Goal: Feedback & Contribution: Submit feedback/report problem

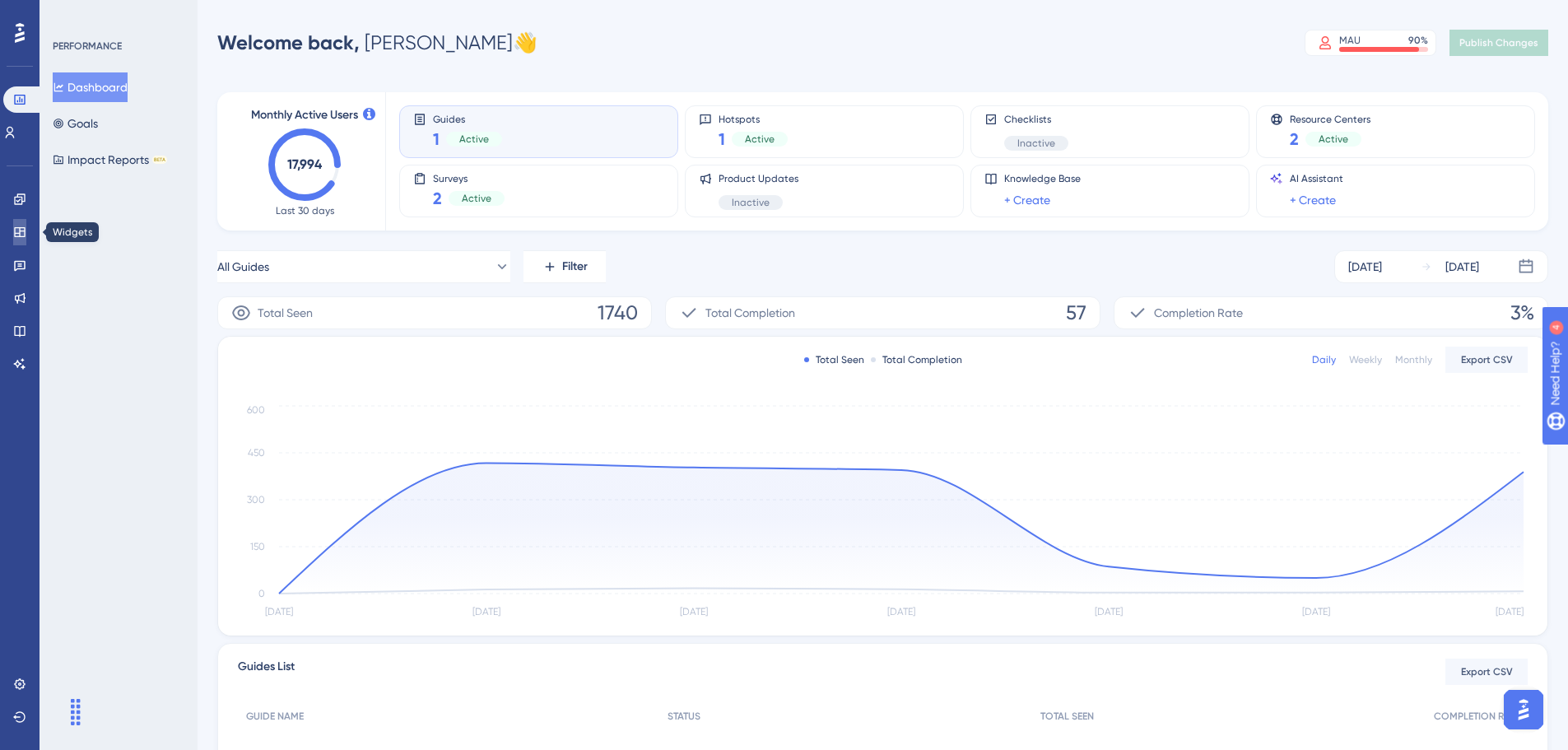
click at [25, 226] on icon at bounding box center [19, 232] width 13 height 13
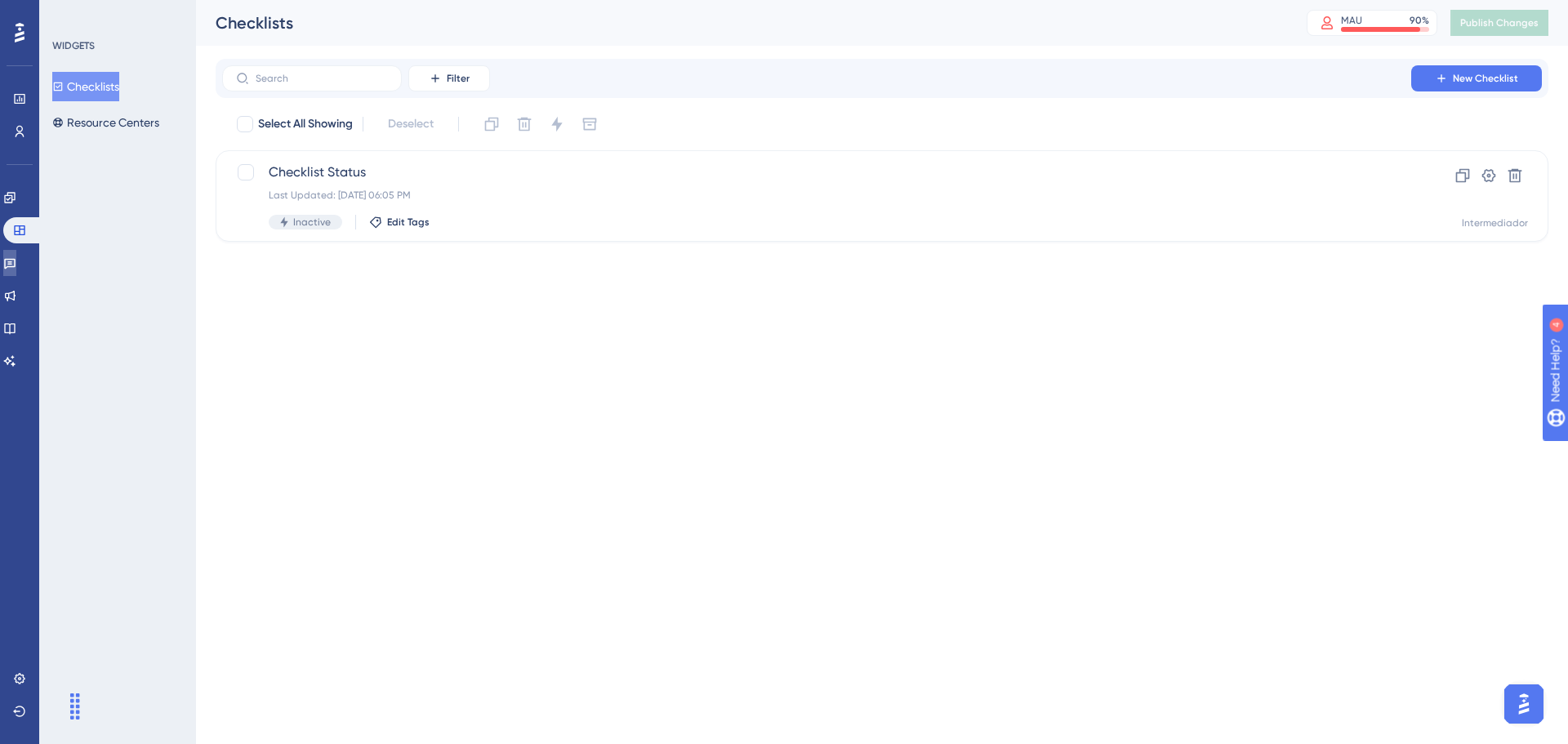
click at [16, 259] on link at bounding box center [9, 262] width 13 height 26
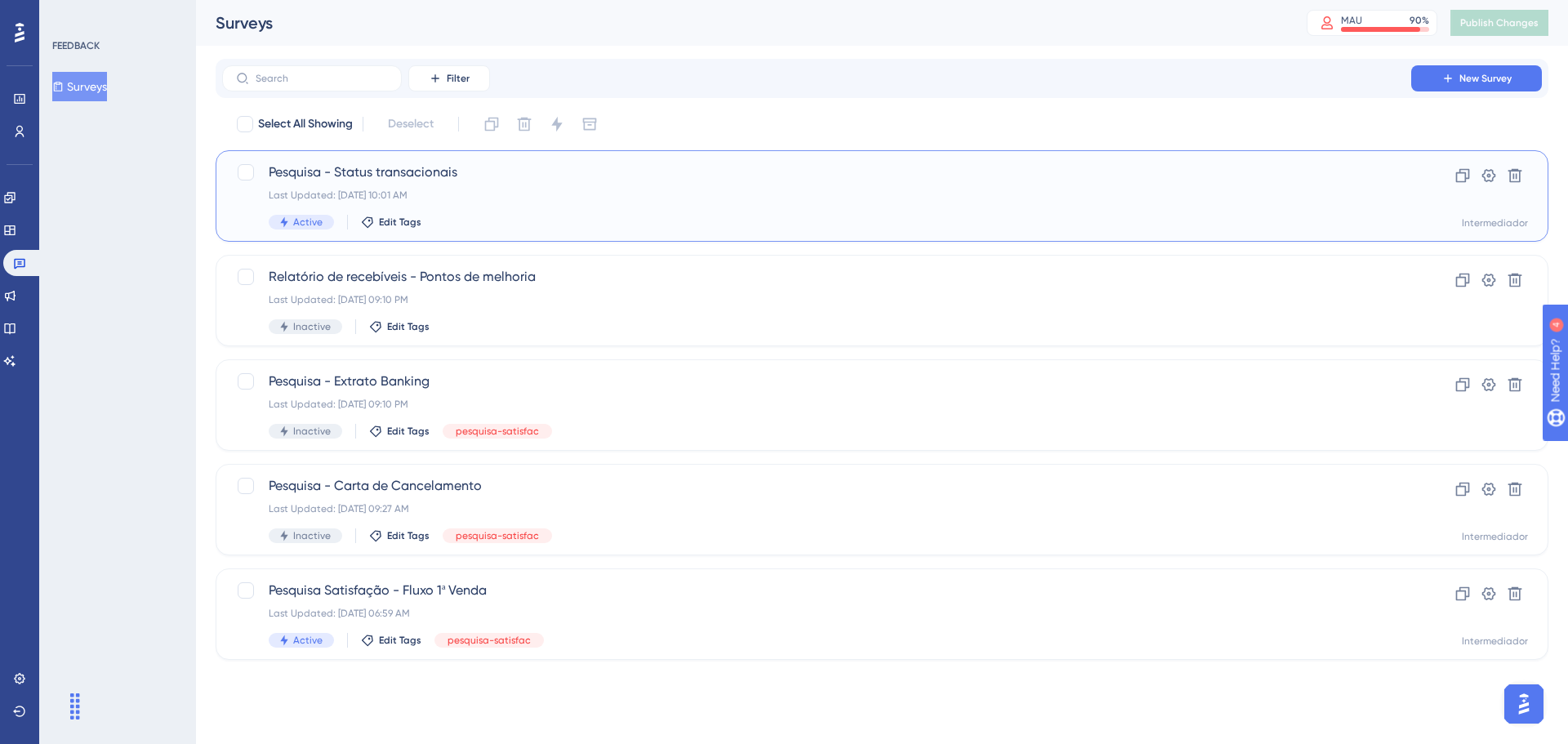
click at [544, 166] on span "Pesquisa - Status transacionais" at bounding box center [817, 172] width 1096 height 19
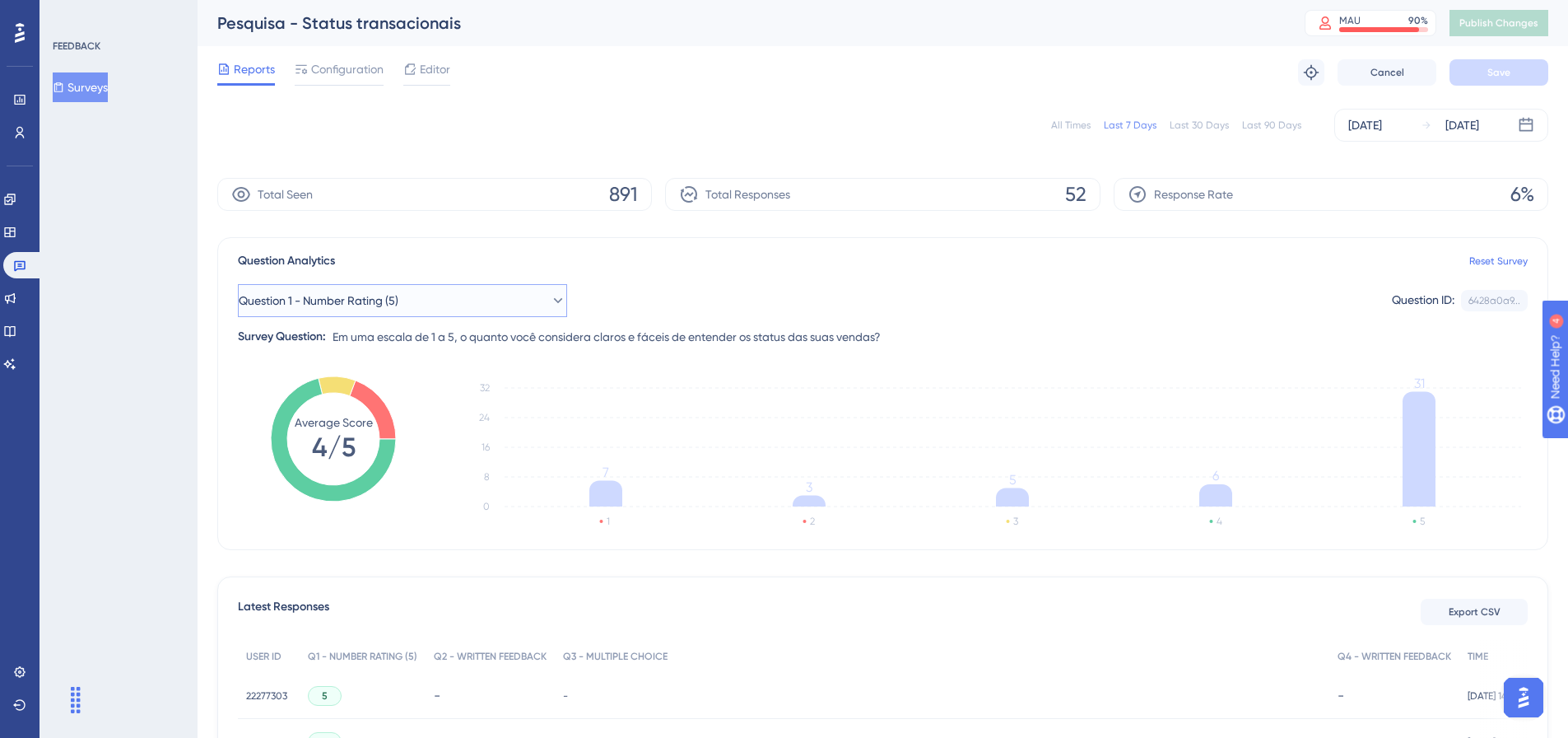
click at [469, 294] on button "Question 1 - Number Rating (5)" at bounding box center [402, 300] width 329 height 33
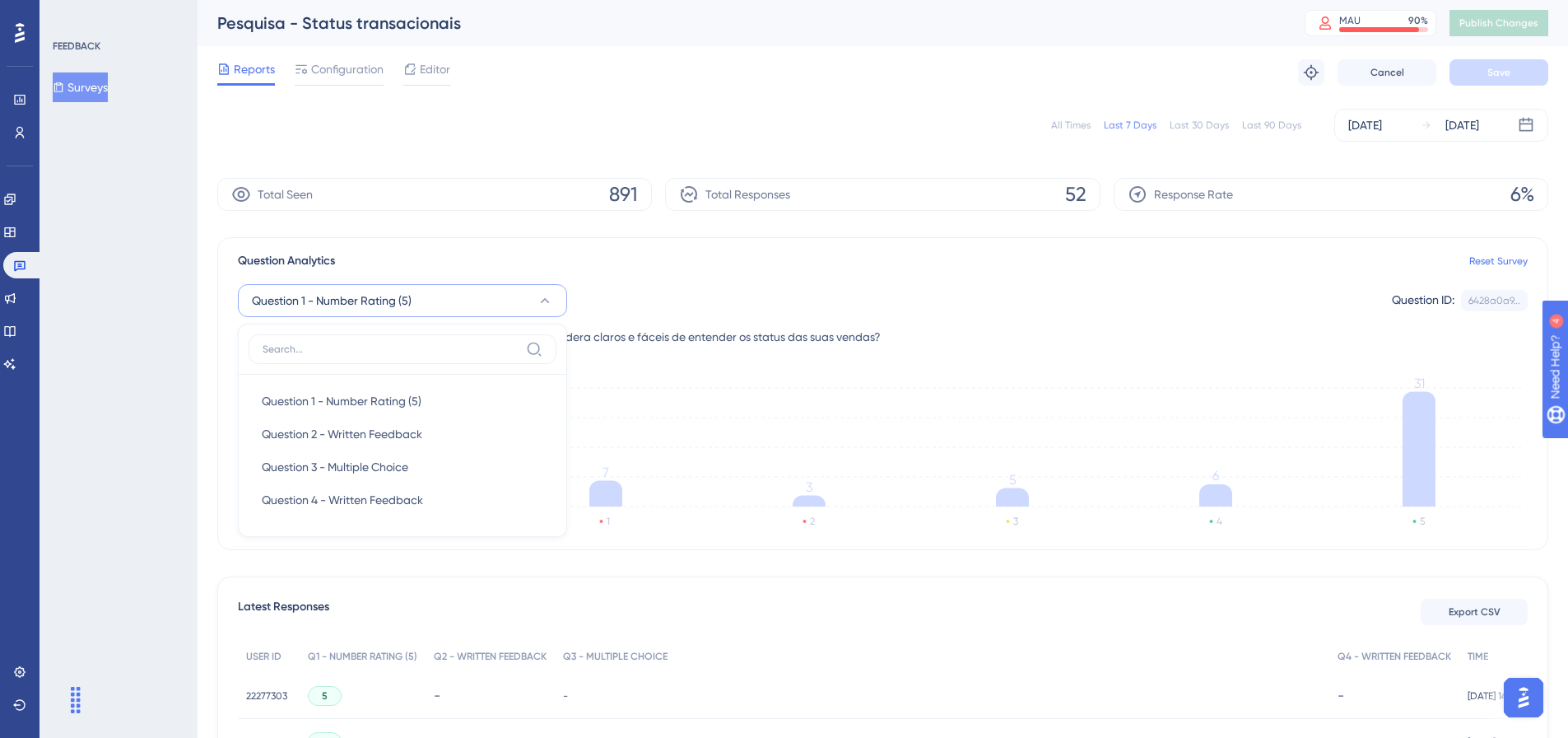
scroll to position [61, 0]
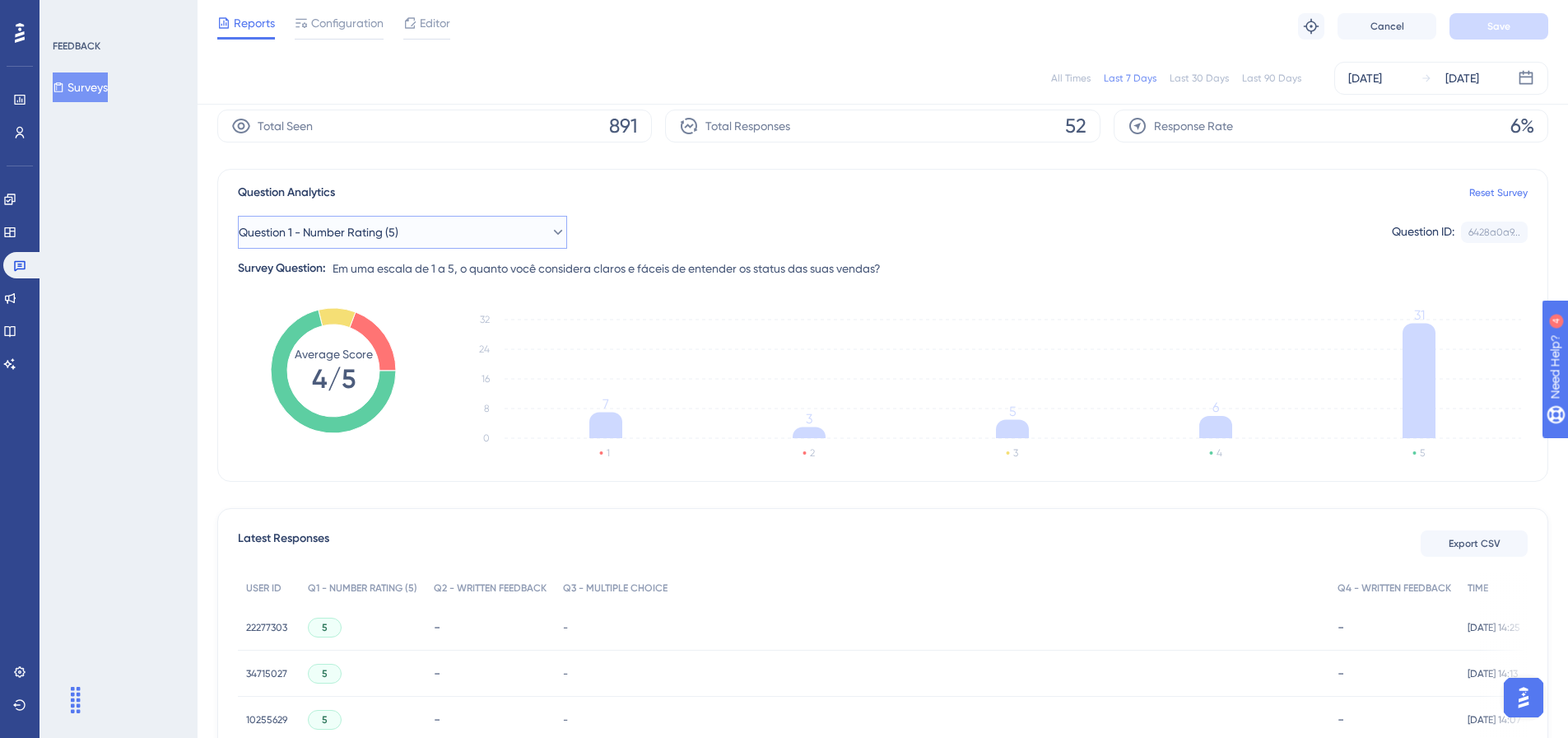
click at [451, 227] on button "Question 1 - Number Rating (5)" at bounding box center [402, 232] width 329 height 33
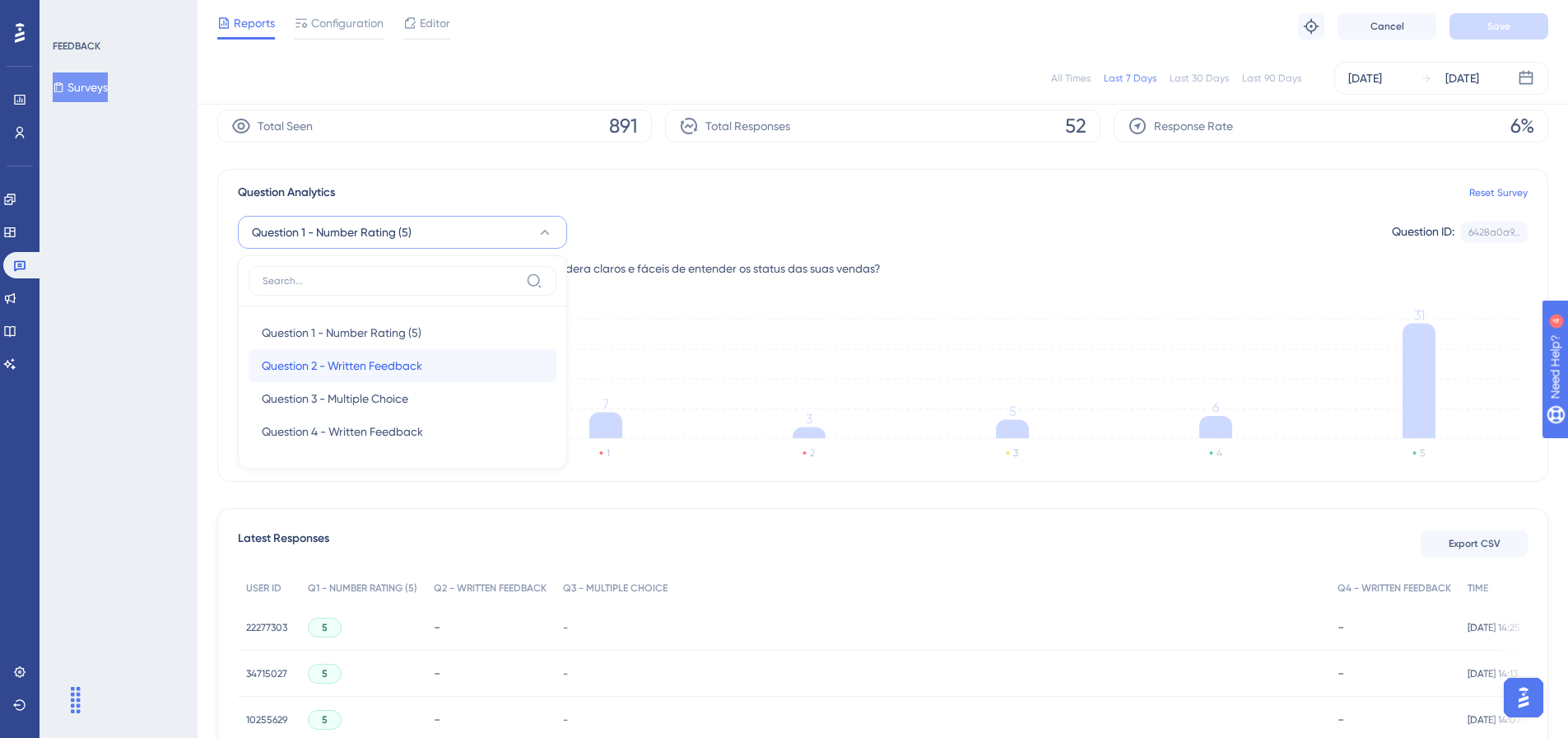
click at [396, 362] on span "Question 2 - Written Feedback" at bounding box center [342, 365] width 160 height 20
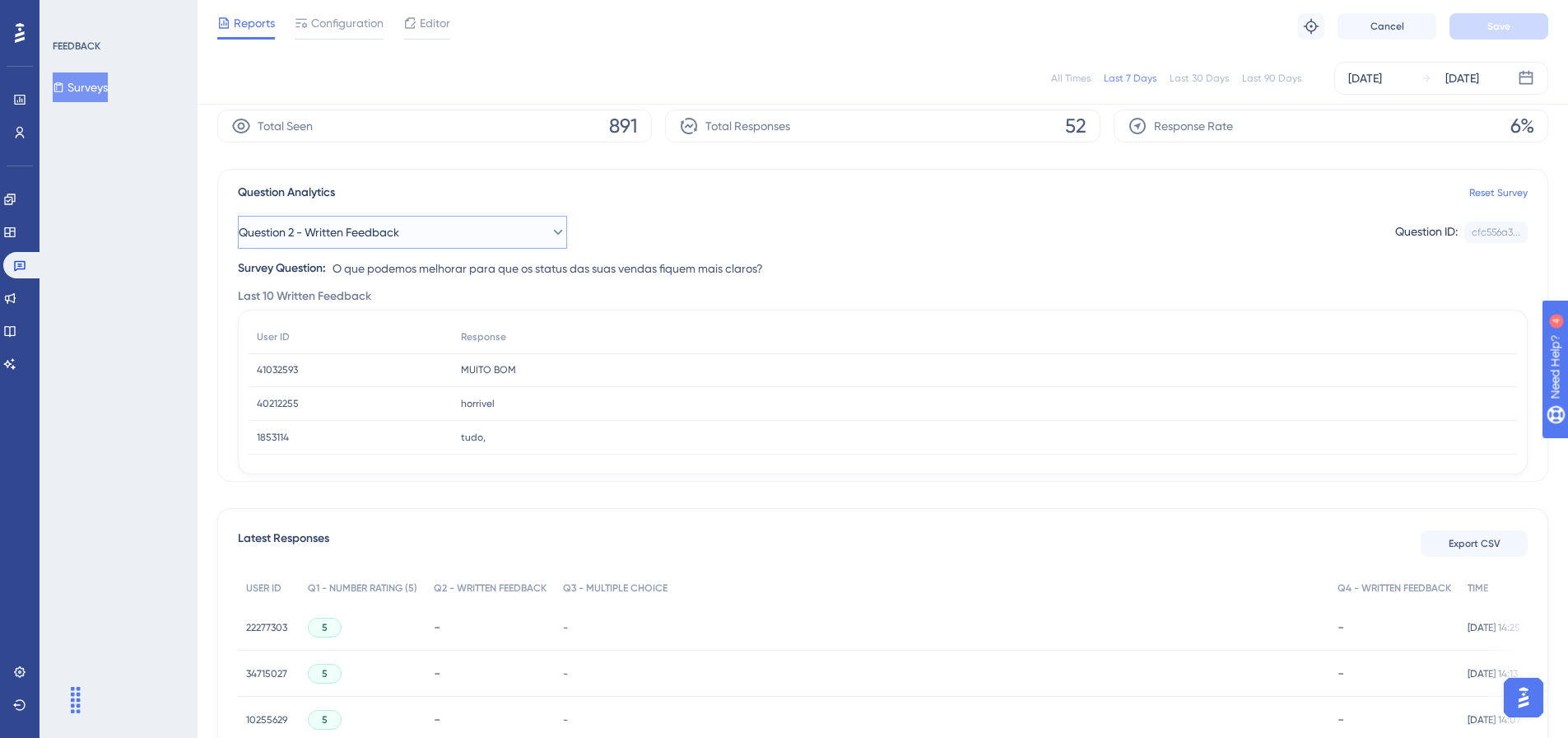
click at [510, 235] on button "Question 2 - Written Feedback" at bounding box center [402, 232] width 329 height 33
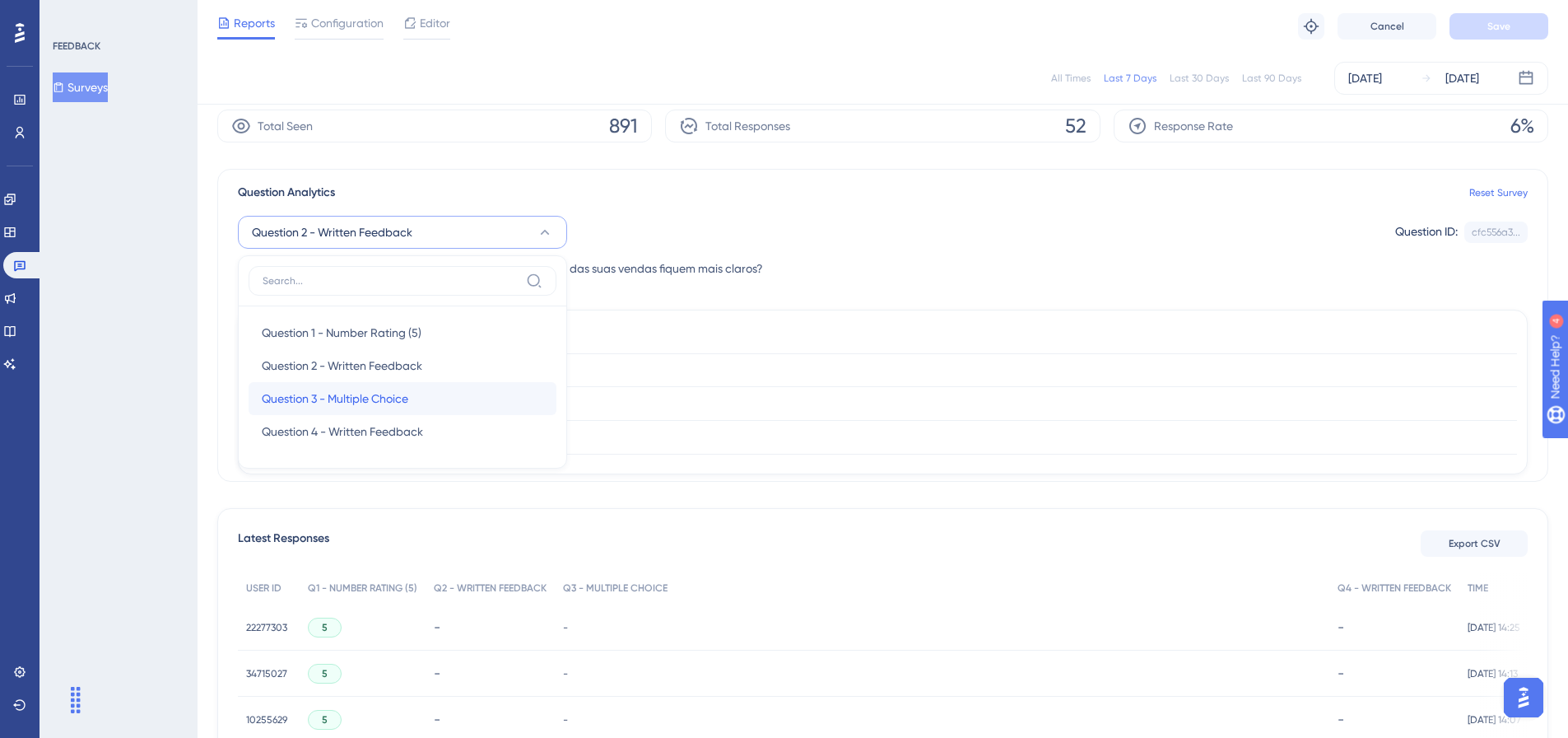
click at [372, 397] on span "Question 3 - Multiple Choice" at bounding box center [335, 398] width 147 height 20
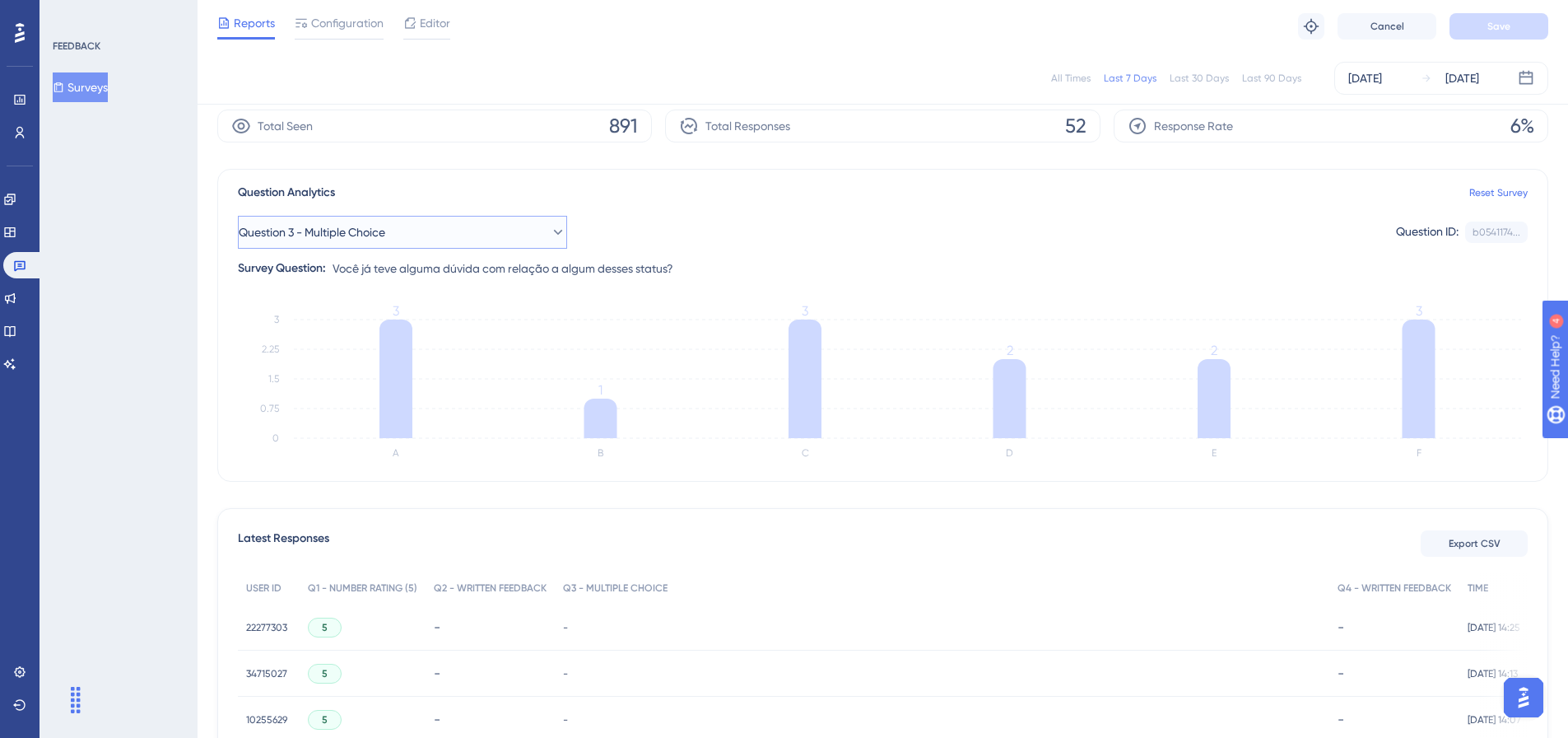
click at [500, 232] on button "Question 3 - Multiple Choice" at bounding box center [402, 232] width 329 height 33
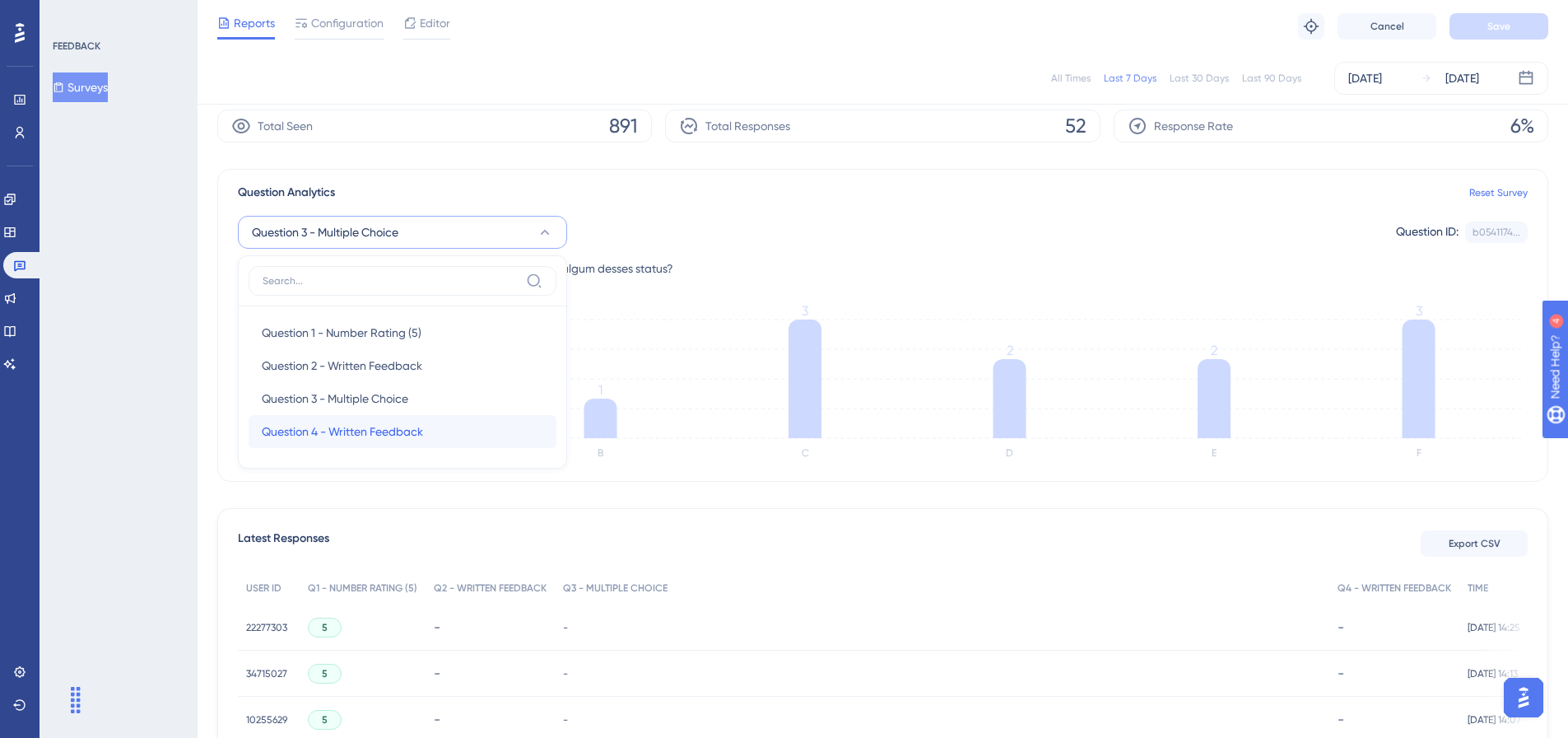
click at [420, 433] on span "Question 4 - Written Feedback" at bounding box center [342, 431] width 161 height 20
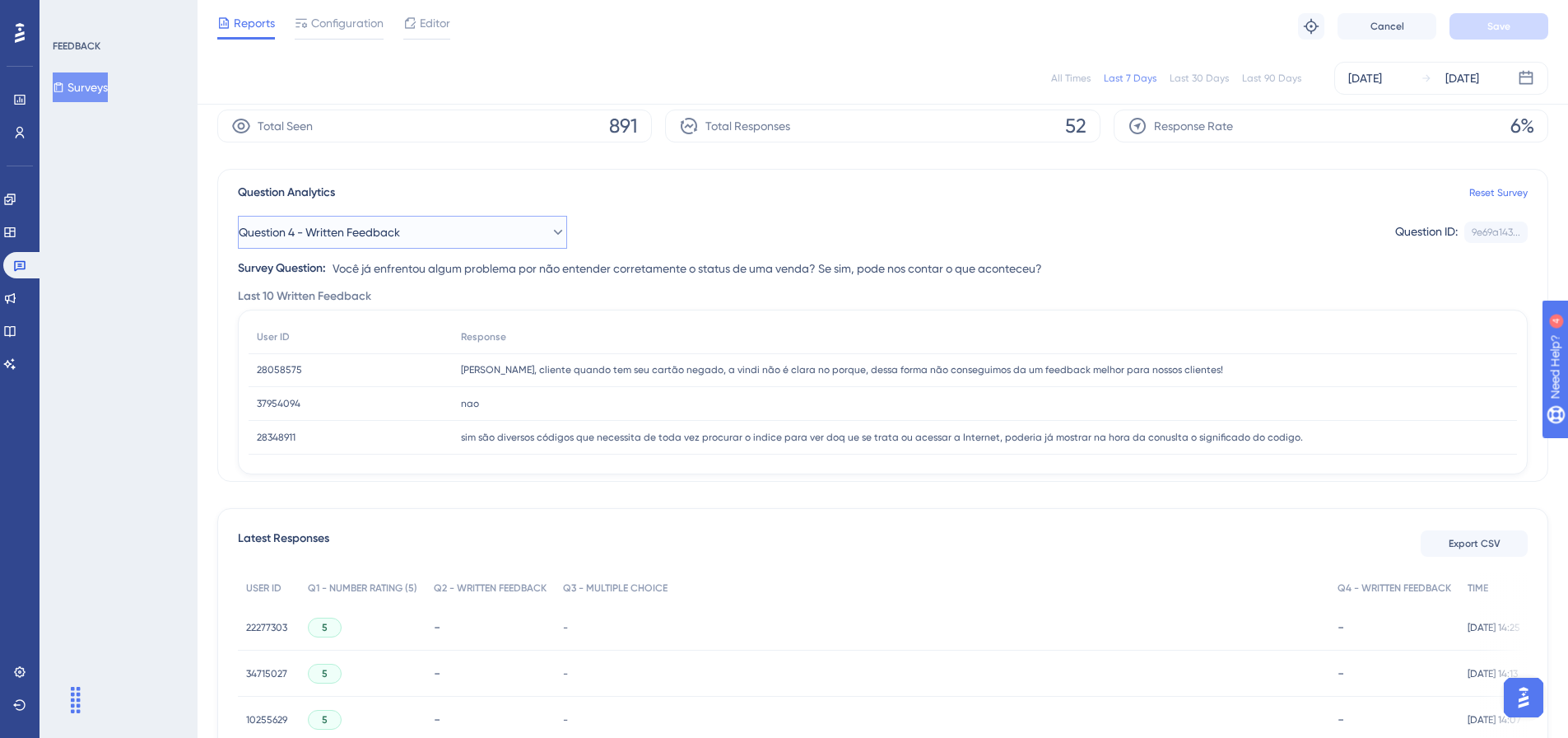
click at [535, 230] on button "Question 4 - Written Feedback" at bounding box center [402, 232] width 329 height 33
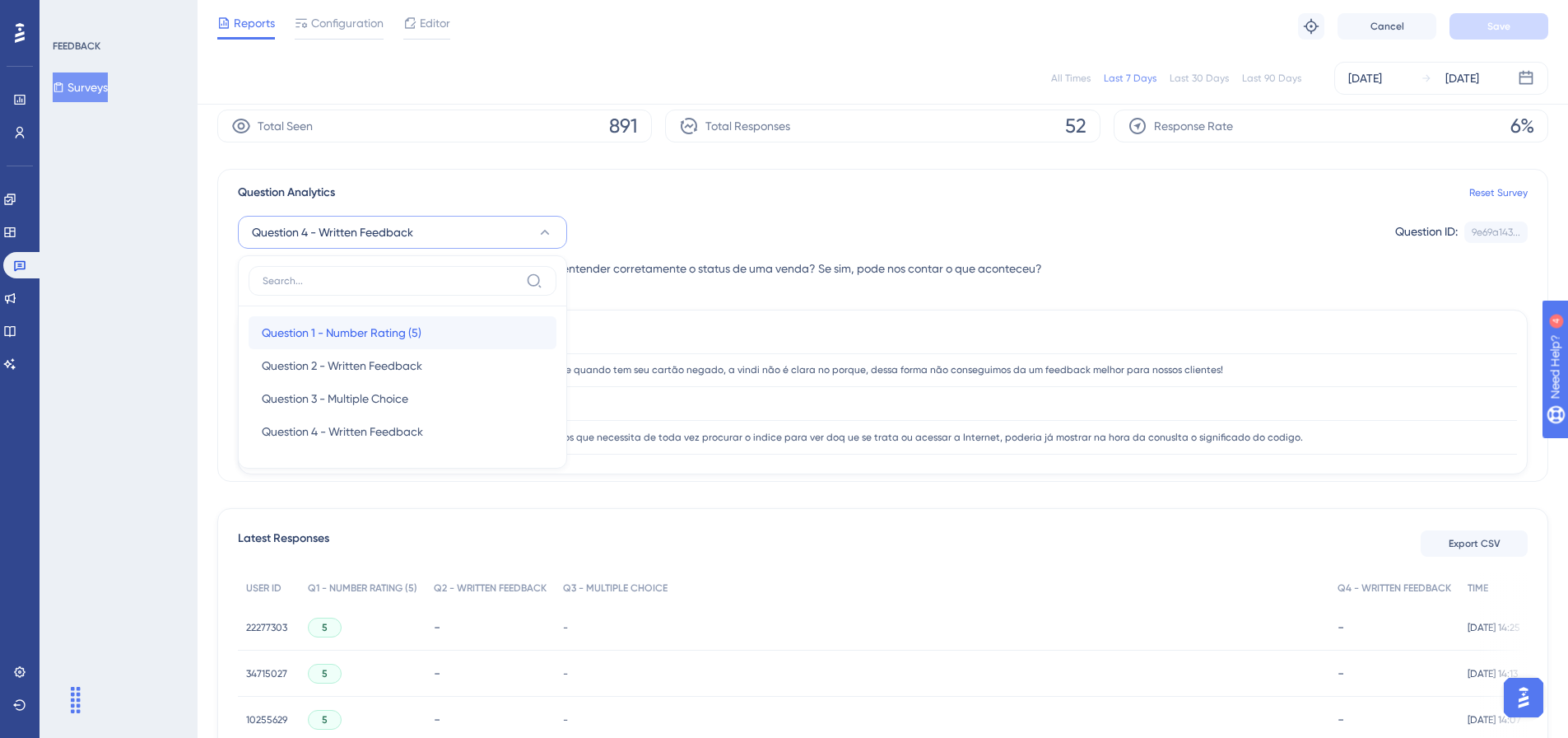
click at [360, 336] on span "Question 1 - Number Rating (5)" at bounding box center [341, 332] width 159 height 20
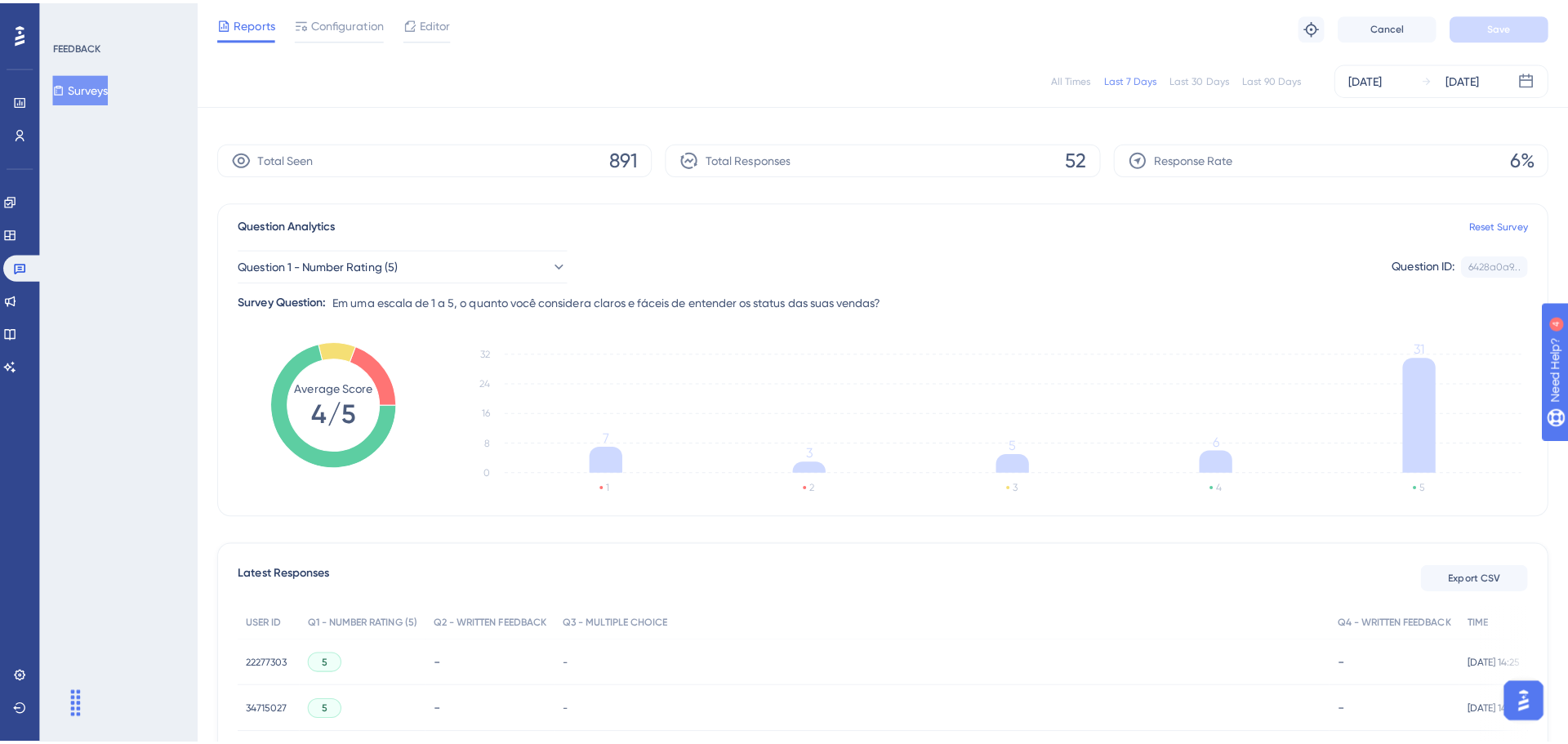
scroll to position [0, 0]
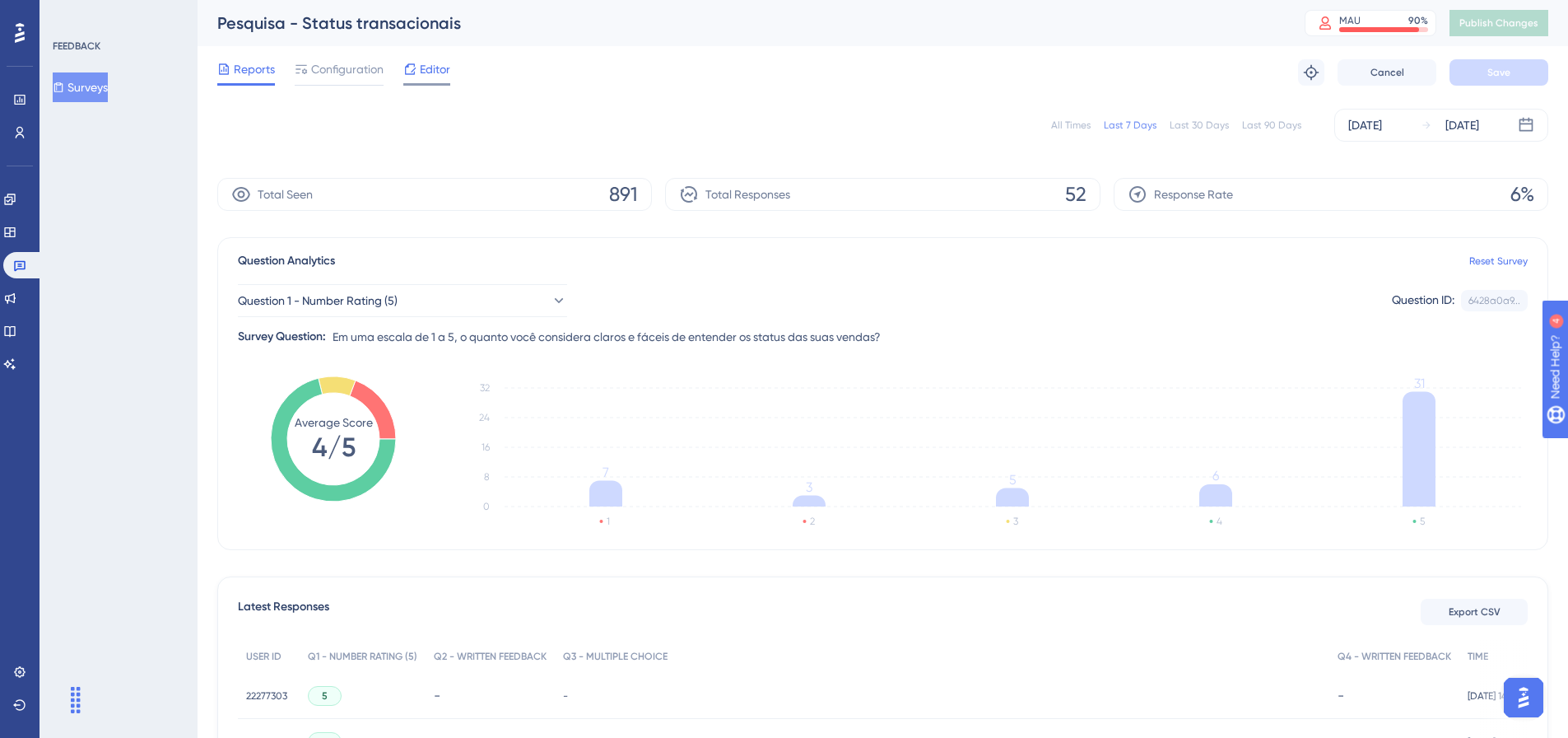
click at [431, 72] on span "Editor" at bounding box center [435, 69] width 31 height 20
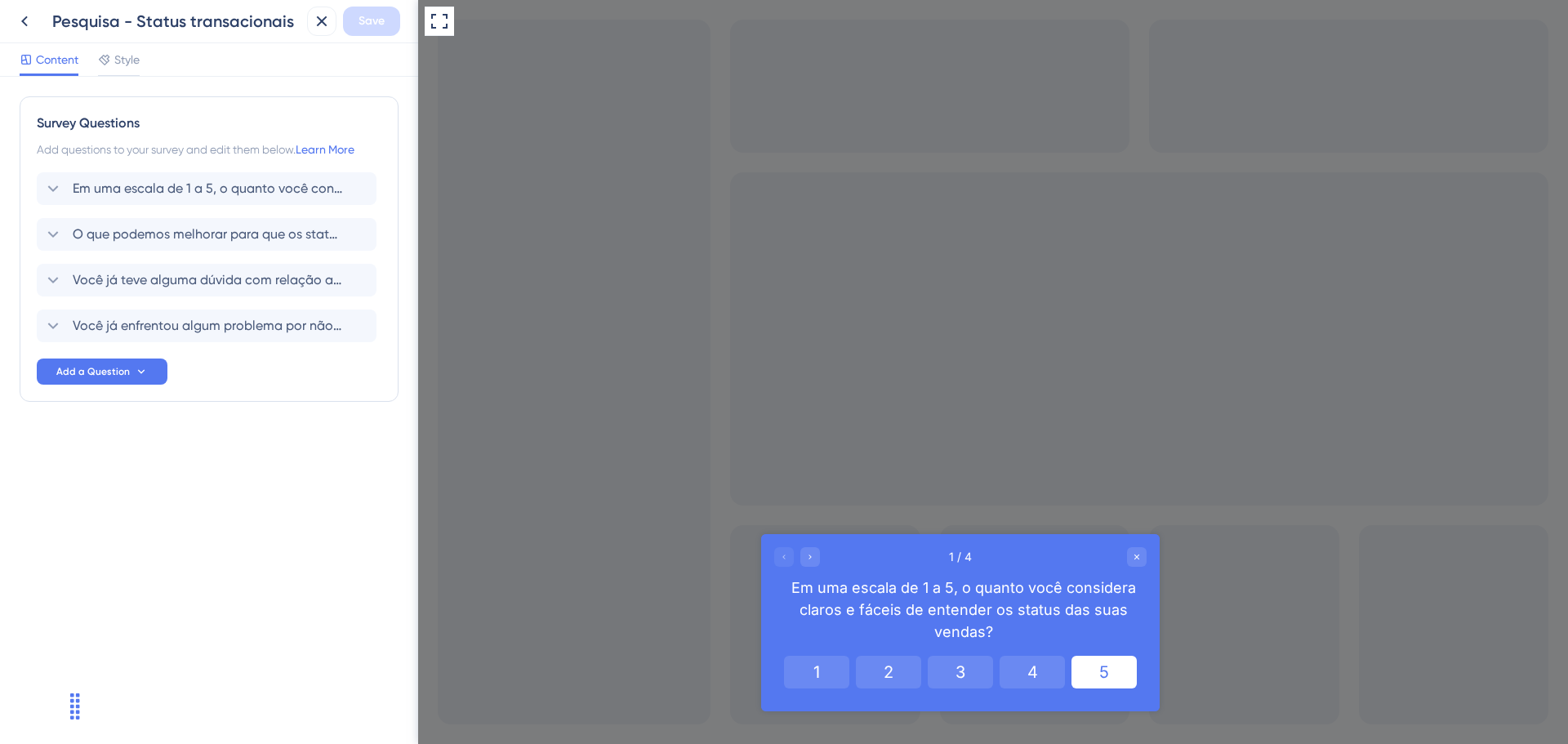
click at [1099, 677] on button "5" at bounding box center [1104, 671] width 65 height 33
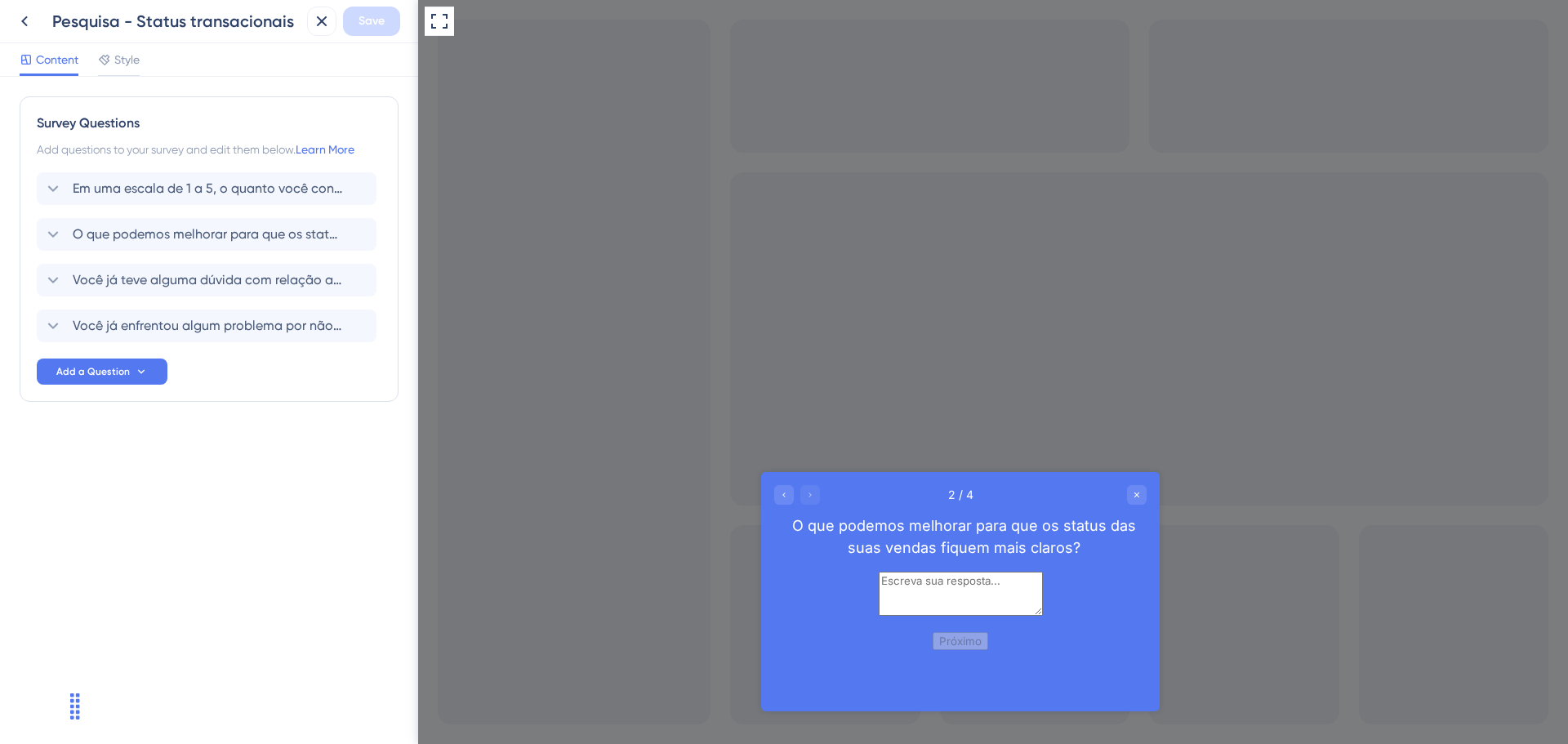
click at [879, 615] on textarea at bounding box center [961, 594] width 164 height 44
type textarea "teste"
click at [968, 649] on button "Próximo" at bounding box center [961, 640] width 56 height 18
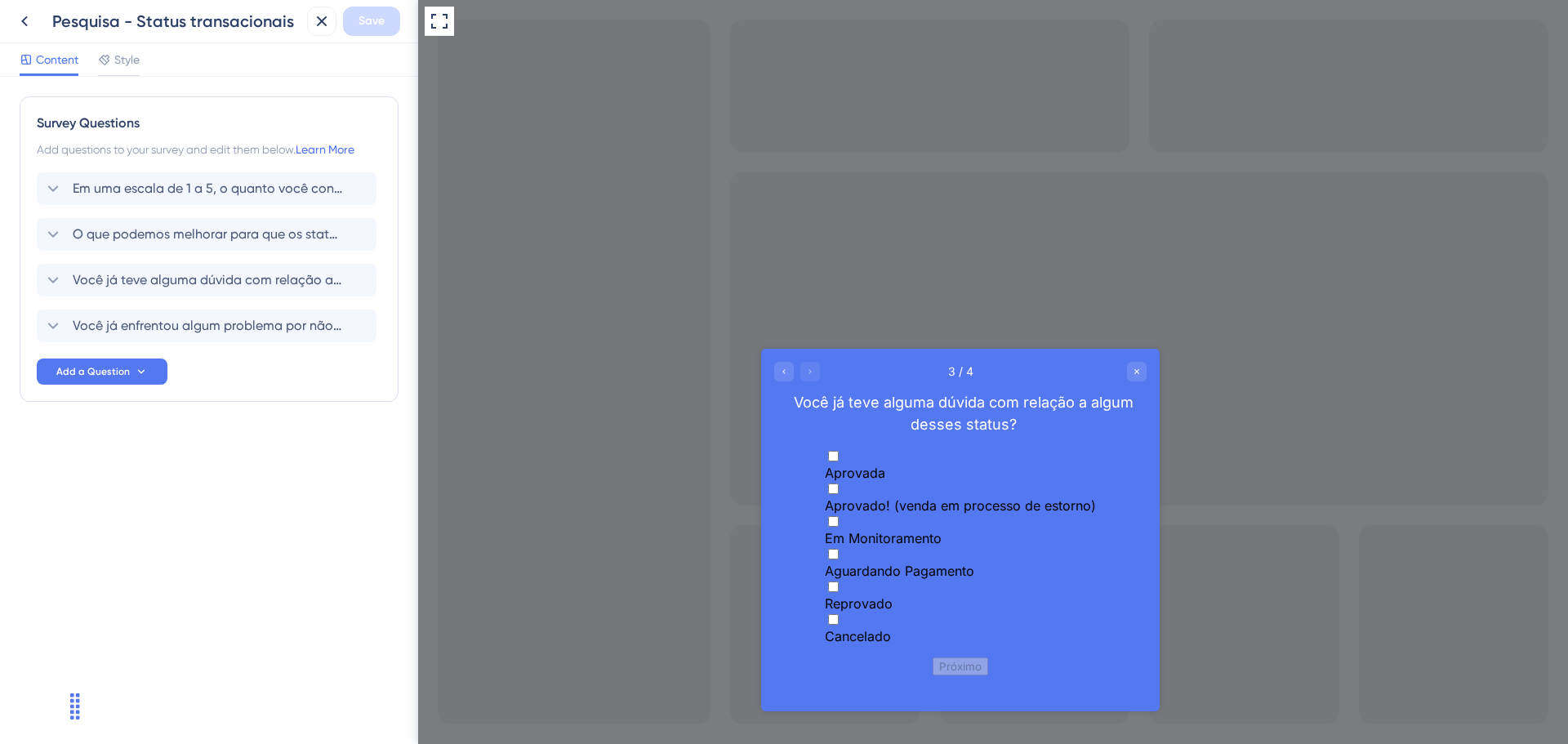
click at [828, 464] on span "Aprovada" at bounding box center [854, 472] width 60 height 16
checkbox input "true"
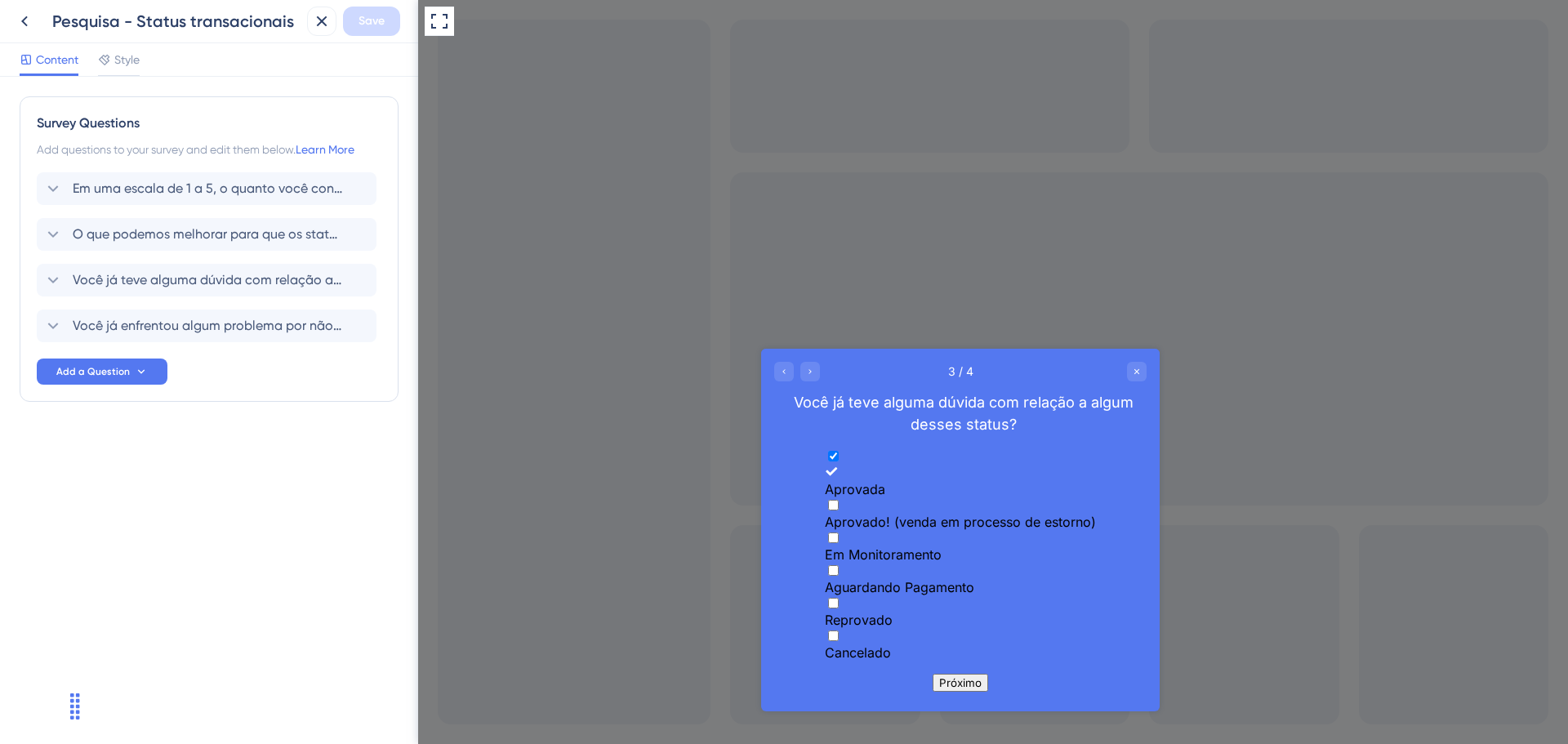
click at [965, 683] on button "Próximo" at bounding box center [961, 681] width 56 height 18
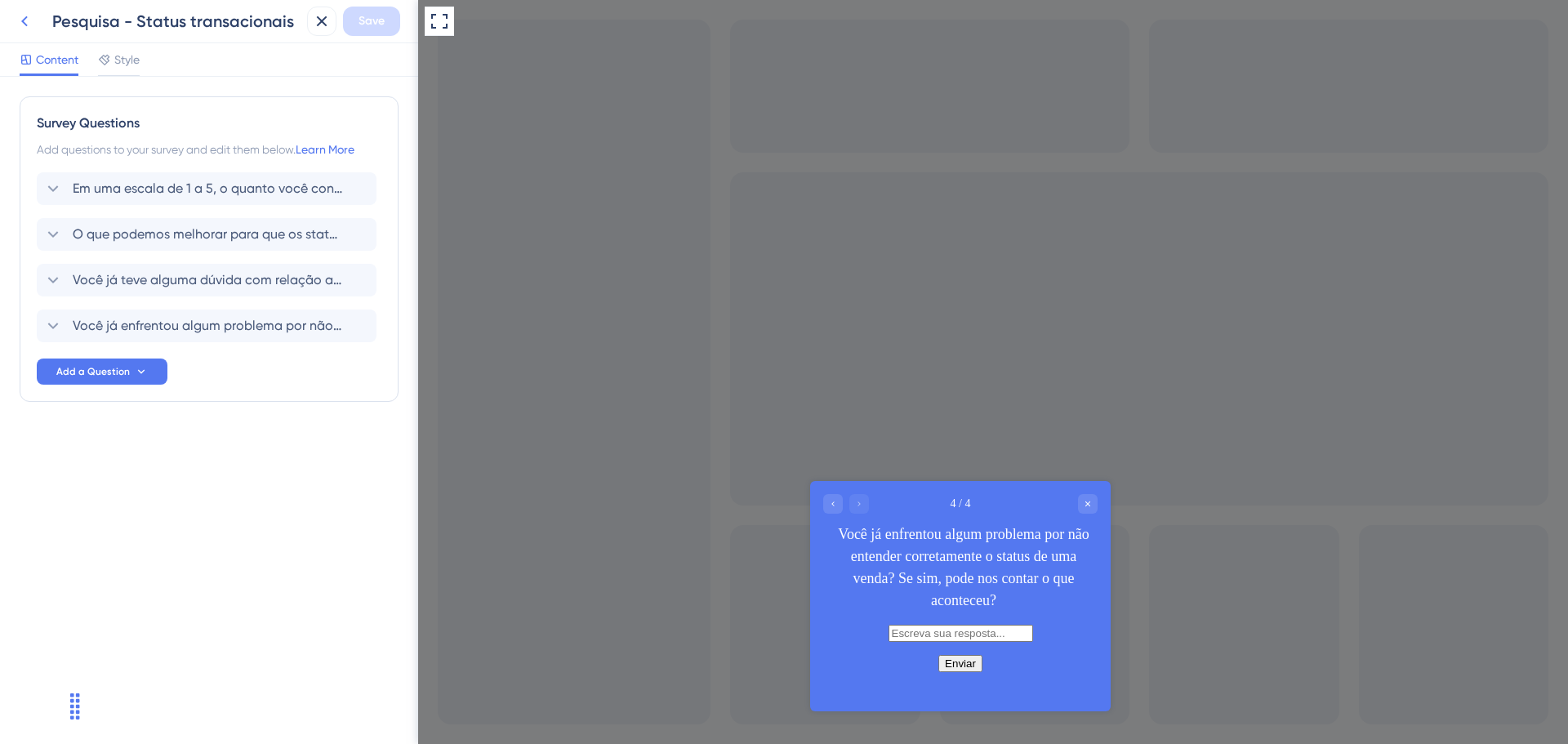
click at [26, 25] on icon at bounding box center [25, 21] width 7 height 11
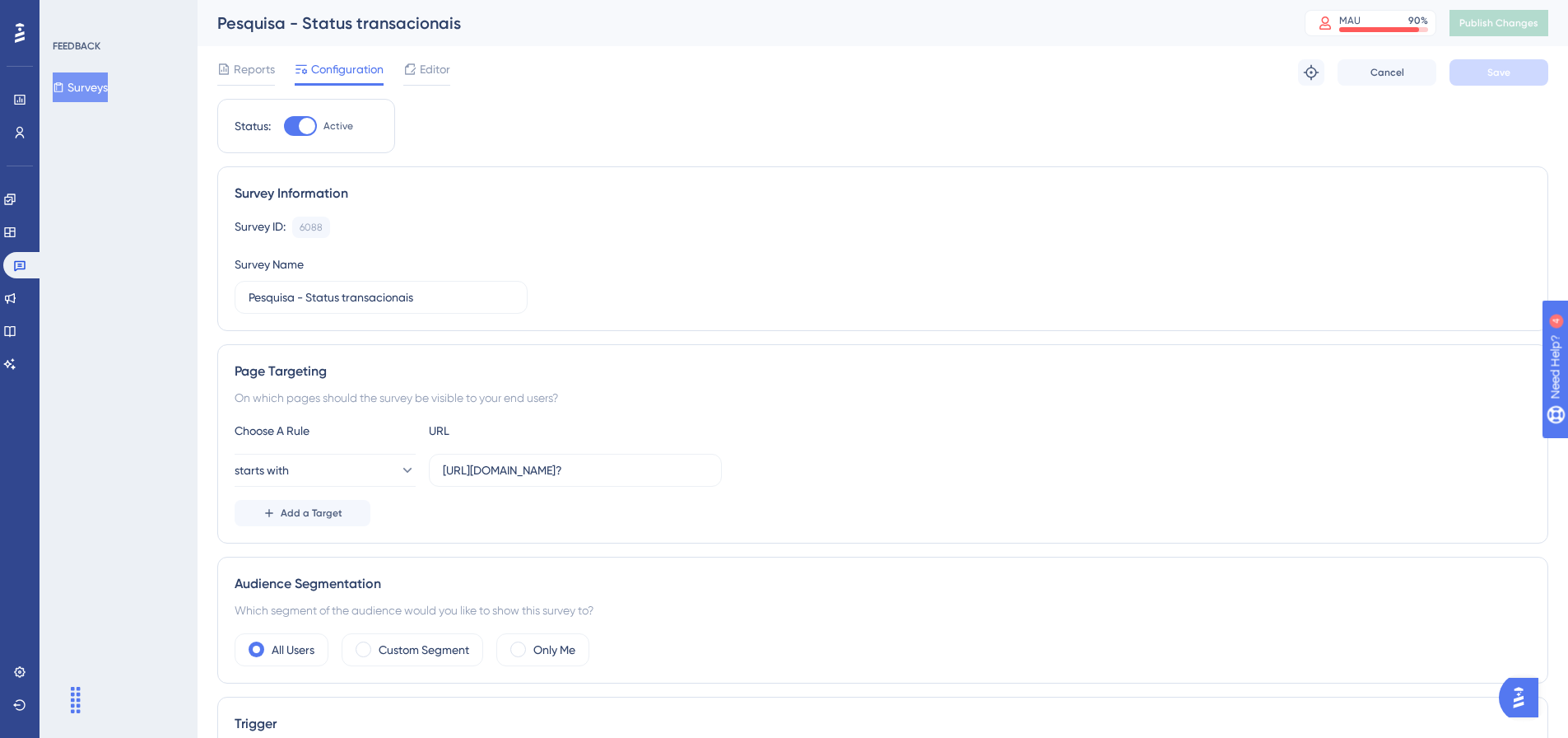
click at [249, 71] on span "Reports" at bounding box center [254, 69] width 41 height 20
